Goal: Information Seeking & Learning: Learn about a topic

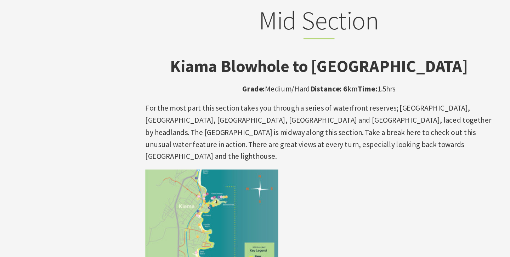
scroll to position [1186, 0]
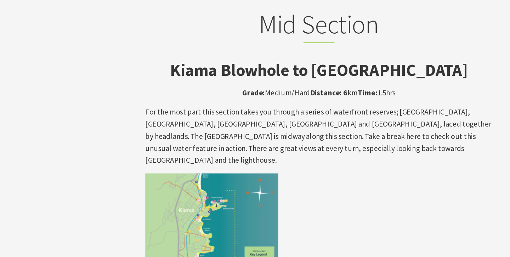
click at [270, 47] on strong "Kiama Blowhole to [GEOGRAPHIC_DATA]" at bounding box center [255, 55] width 238 height 17
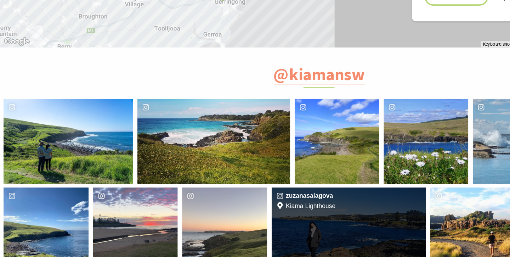
scroll to position [2661, 0]
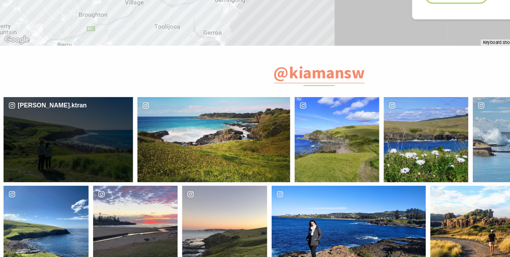
click at [54, 129] on div "image gallery, click to learn more about photo: Winter walking \a#kiamacoastalw…" at bounding box center [29, 163] width 52 height 68
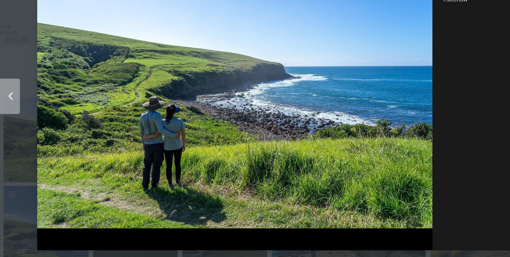
click at [5, 133] on div "Left" at bounding box center [2, 128] width 28 height 28
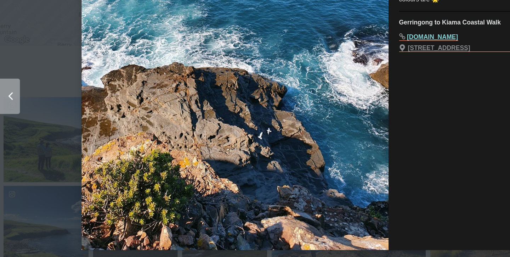
click at [37, 130] on button "Left" at bounding box center [28, 129] width 57 height 90
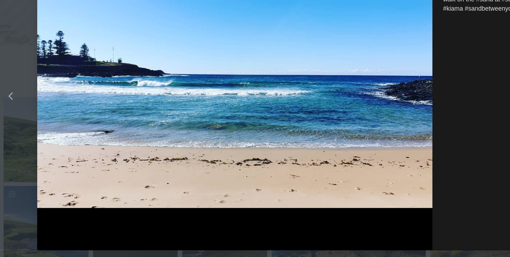
click at [14, 190] on button "details for image" at bounding box center [255, 128] width 510 height 257
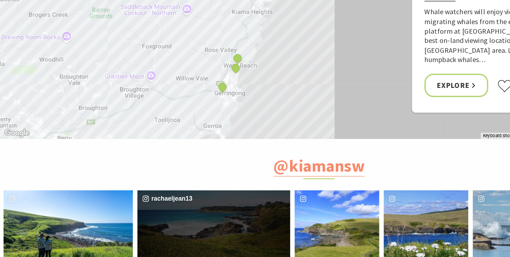
scroll to position [2600, 0]
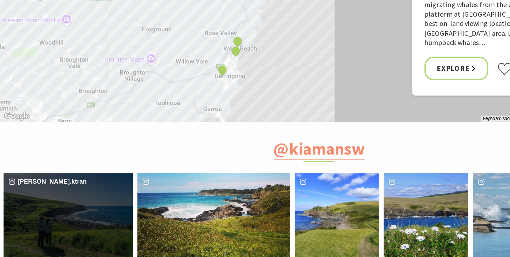
click at [101, 190] on div "[PERSON_NAME].ktran" at bounding box center [54, 224] width 103 height 68
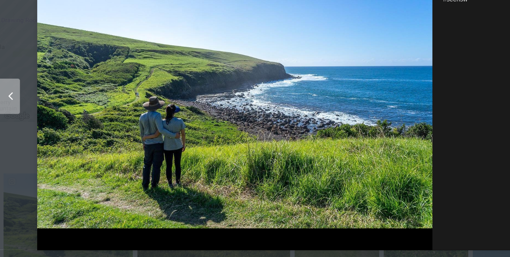
click at [12, 130] on div "Left" at bounding box center [11, 128] width 9 height 6
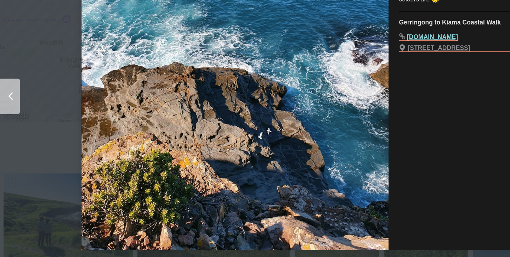
click at [12, 130] on div "Left" at bounding box center [11, 128] width 9 height 6
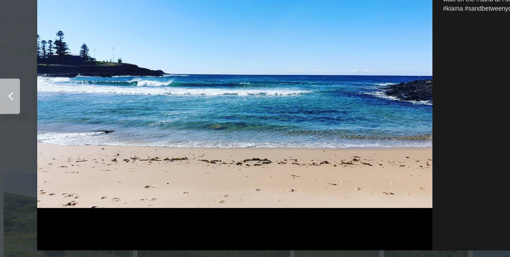
click at [12, 130] on div "Left" at bounding box center [11, 128] width 9 height 6
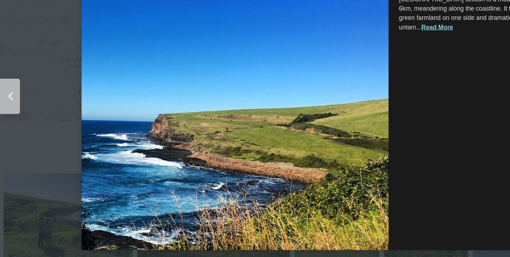
click at [12, 130] on div "Left" at bounding box center [11, 128] width 9 height 6
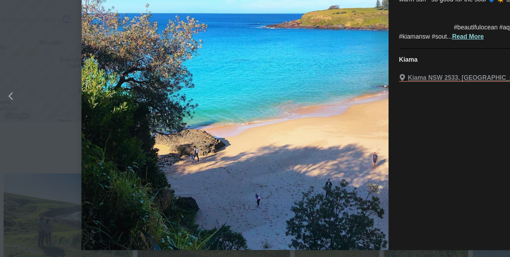
click at [12, 130] on div "Left" at bounding box center [11, 128] width 9 height 6
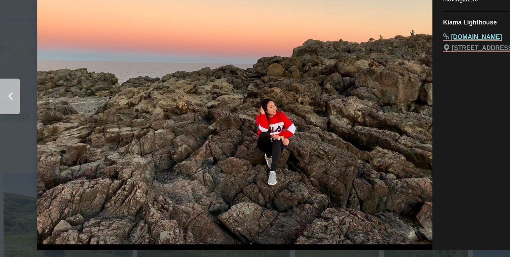
click at [12, 130] on div "Left" at bounding box center [11, 128] width 9 height 6
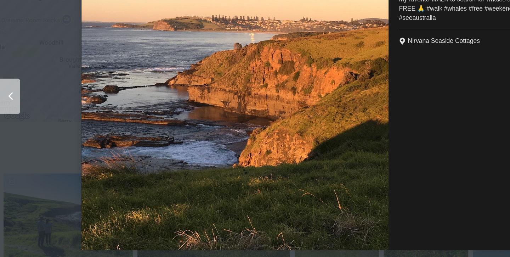
click at [12, 130] on div "Left" at bounding box center [11, 128] width 9 height 6
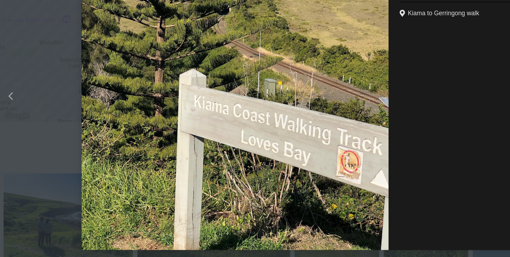
click at [12, 130] on div "Left" at bounding box center [11, 128] width 9 height 6
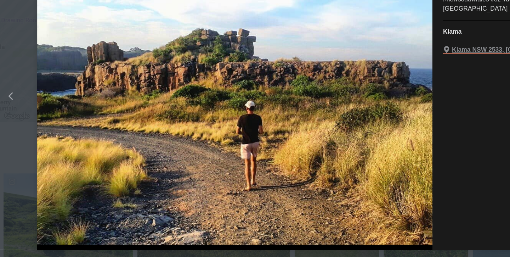
click at [12, 130] on div "Left" at bounding box center [11, 128] width 9 height 6
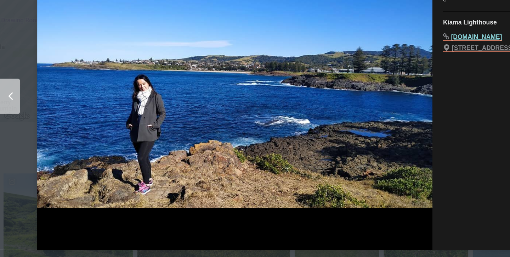
click at [12, 130] on div "Left" at bounding box center [11, 128] width 9 height 6
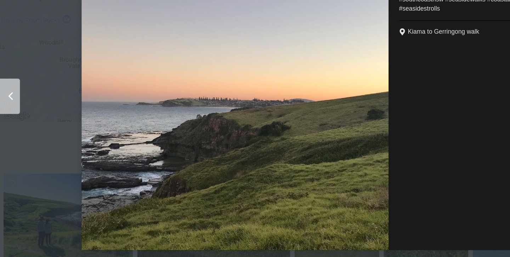
click at [12, 130] on div "Left" at bounding box center [11, 128] width 9 height 6
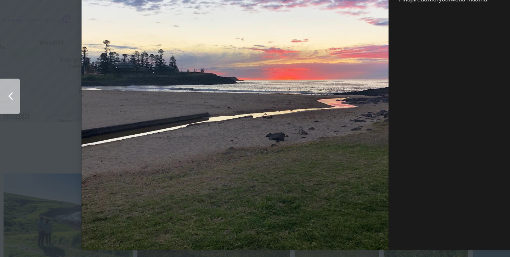
click at [12, 130] on div "Left" at bounding box center [11, 128] width 9 height 6
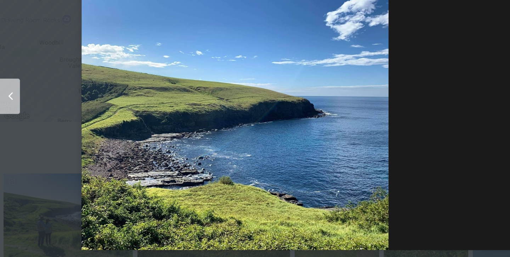
click at [12, 130] on div "Left" at bounding box center [11, 128] width 9 height 6
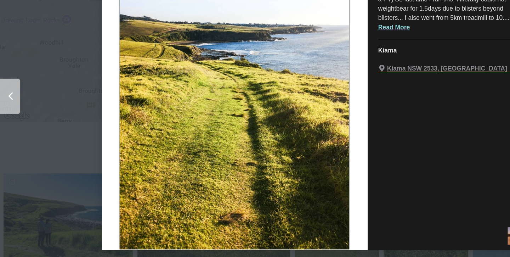
click at [12, 130] on div "Left" at bounding box center [11, 128] width 9 height 6
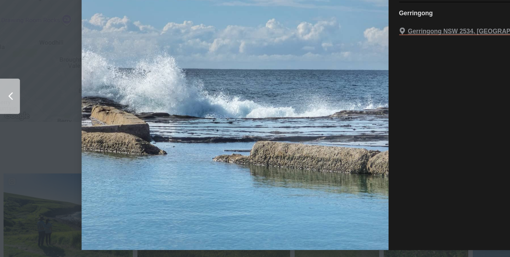
click at [12, 130] on div "Left" at bounding box center [11, 128] width 9 height 6
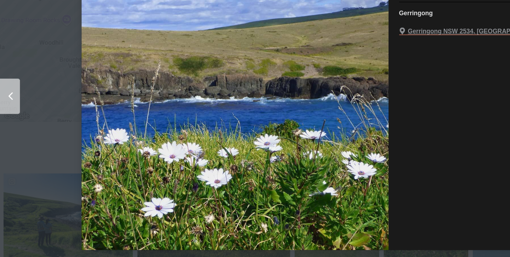
click at [12, 130] on div "Left" at bounding box center [11, 128] width 9 height 6
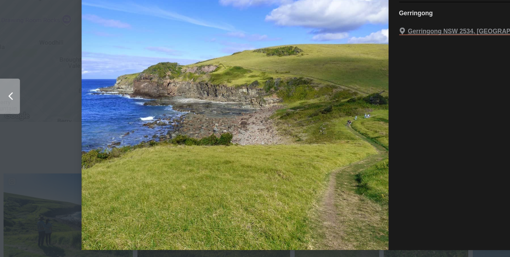
click at [43, 165] on button "Left" at bounding box center [28, 129] width 57 height 90
